Goal: Browse casually

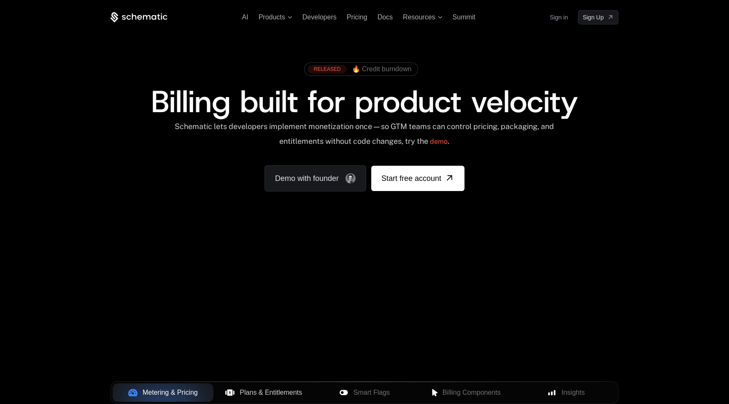
click at [268, 391] on span "Plans & Entitlements" at bounding box center [271, 393] width 62 height 10
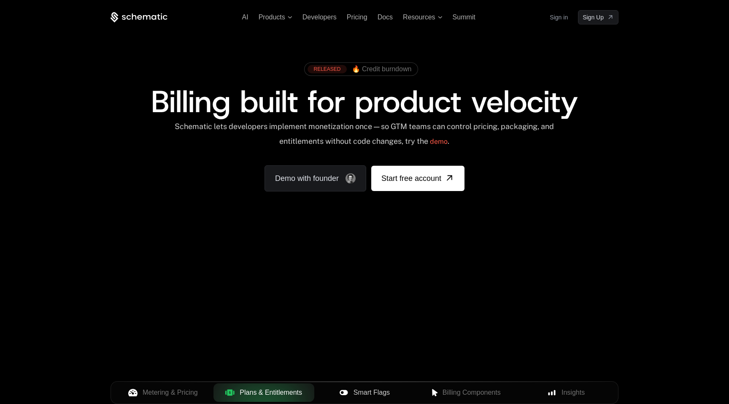
click at [359, 397] on span "Smart Flags" at bounding box center [371, 393] width 36 height 10
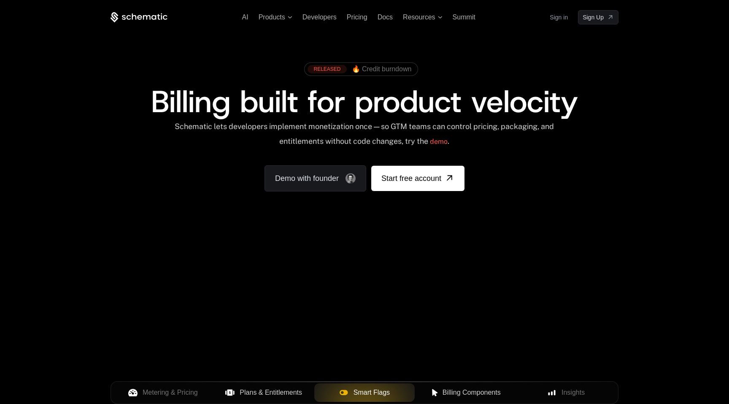
click at [452, 395] on span "Billing Components" at bounding box center [471, 393] width 58 height 10
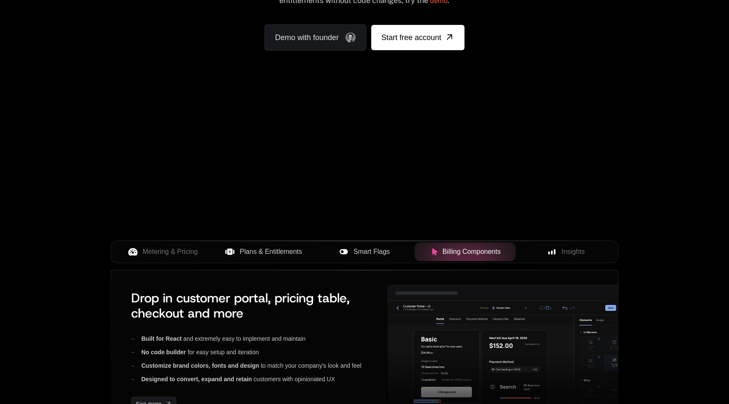
scroll to position [221, 0]
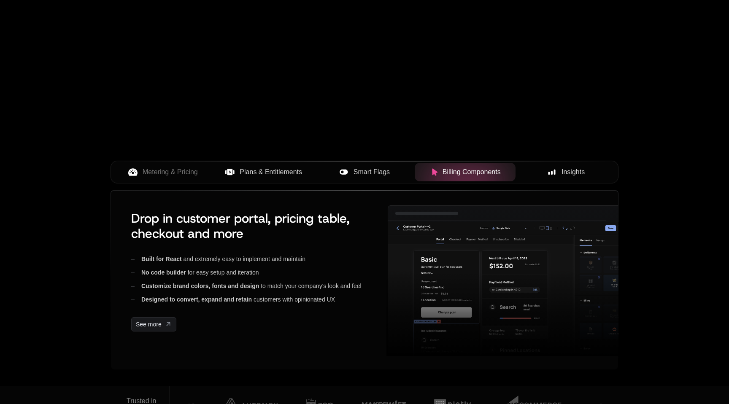
click at [571, 168] on span "Insights" at bounding box center [572, 172] width 23 height 10
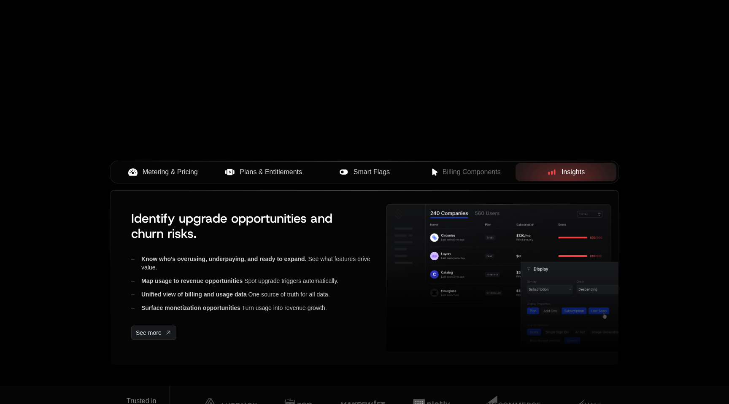
click at [164, 172] on span "Metering & Pricing" at bounding box center [170, 172] width 55 height 10
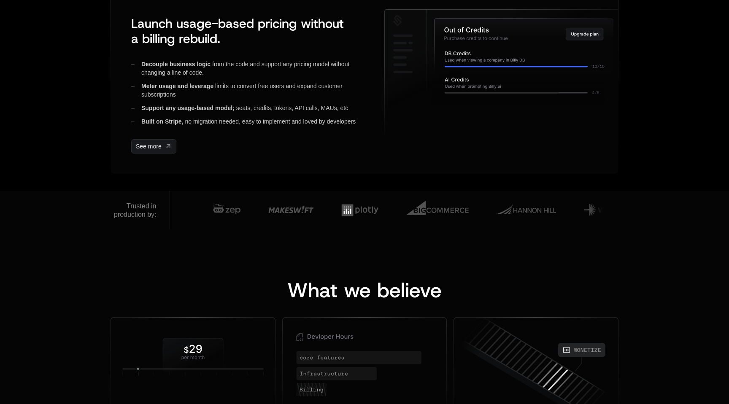
scroll to position [0, 0]
